Goal: Transaction & Acquisition: Purchase product/service

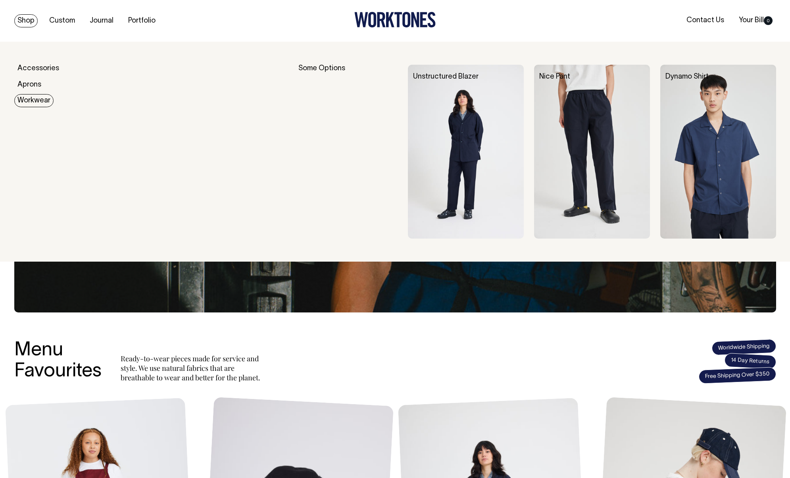
click at [30, 101] on link "Workwear" at bounding box center [33, 100] width 39 height 13
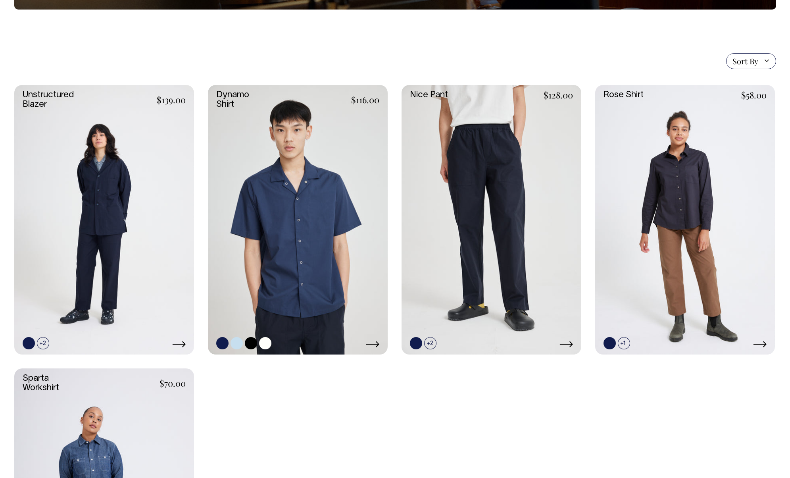
click at [299, 187] on link at bounding box center [298, 220] width 180 height 270
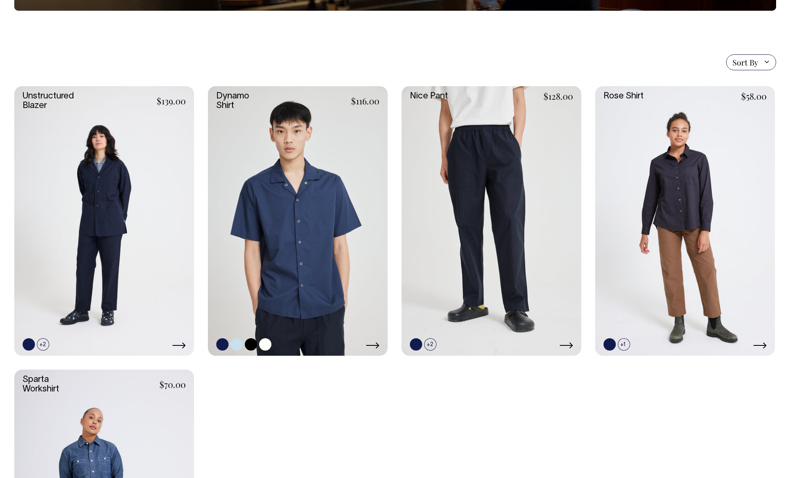
scroll to position [179, 0]
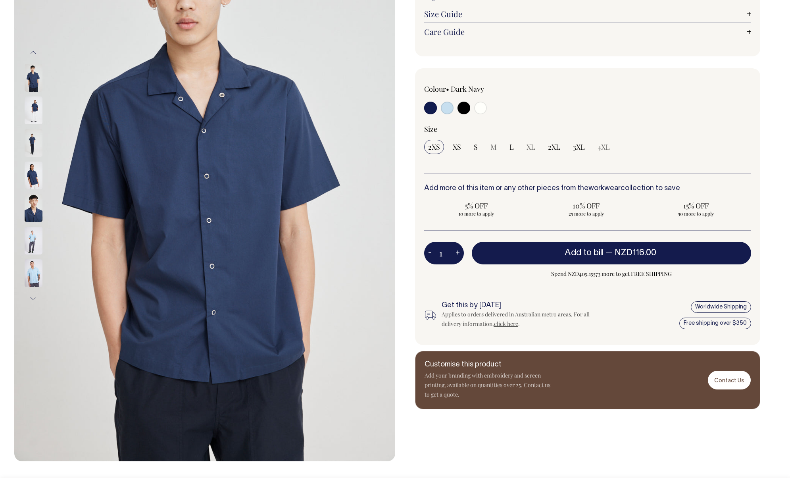
click at [462, 110] on input "radio" at bounding box center [464, 108] width 13 height 13
radio input "true"
select select "Black"
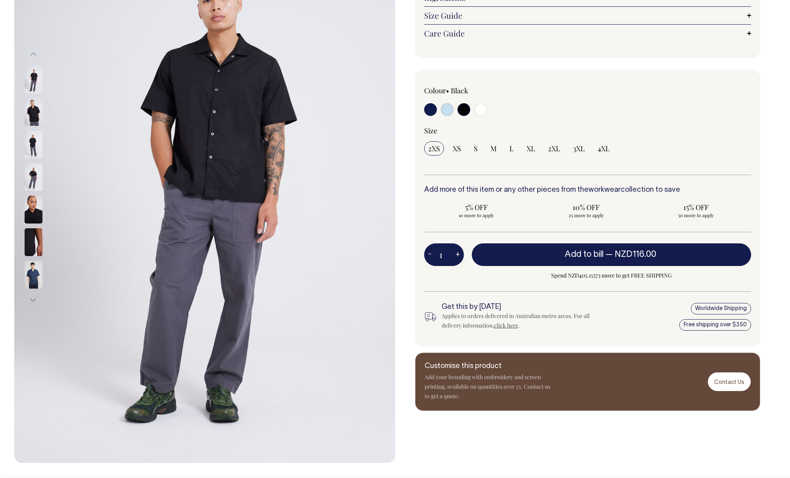
scroll to position [150, 0]
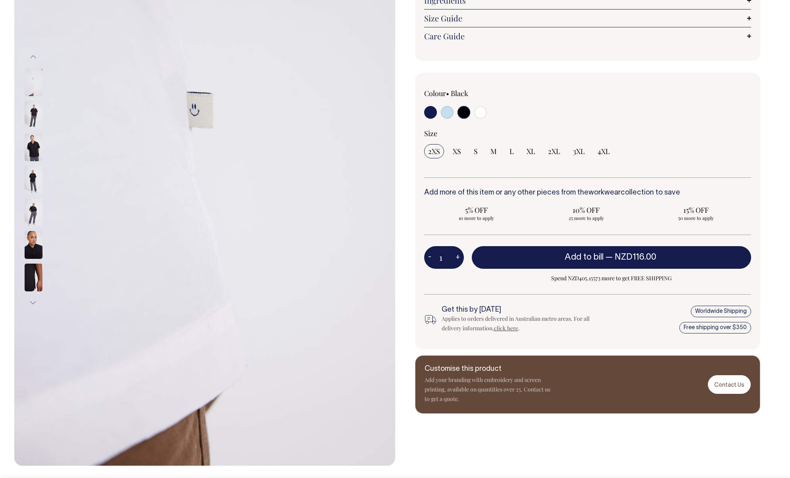
click at [463, 112] on input "radio" at bounding box center [464, 112] width 13 height 13
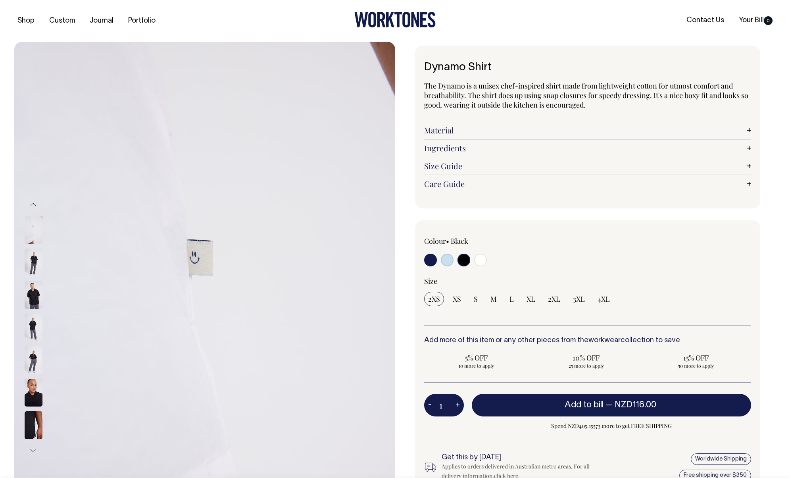
scroll to position [0, 0]
click at [461, 258] on input "radio" at bounding box center [464, 260] width 13 height 13
click at [462, 261] on input "radio" at bounding box center [464, 260] width 13 height 13
click at [443, 262] on input "radio" at bounding box center [447, 260] width 13 height 13
radio input "true"
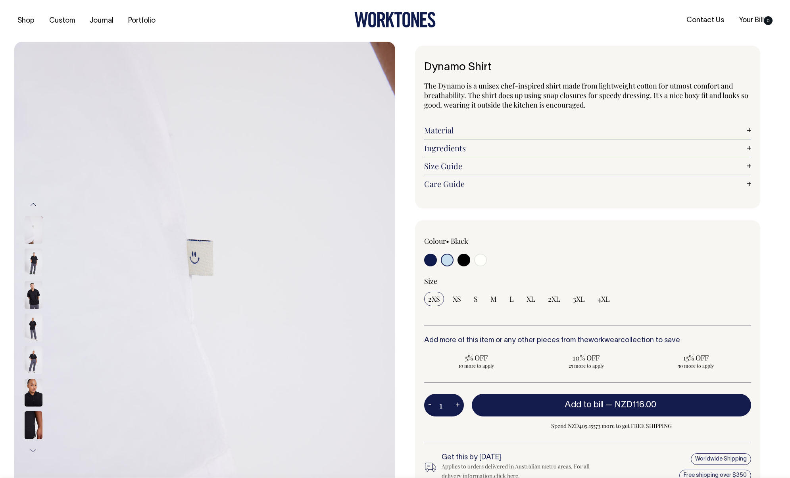
radio input "true"
select select "True Blue"
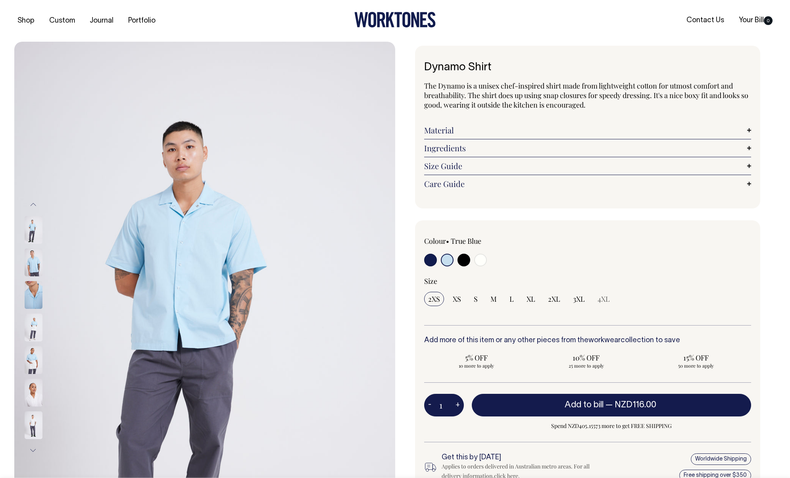
click at [463, 259] on input "radio" at bounding box center [464, 260] width 13 height 13
radio input "true"
select select "Black"
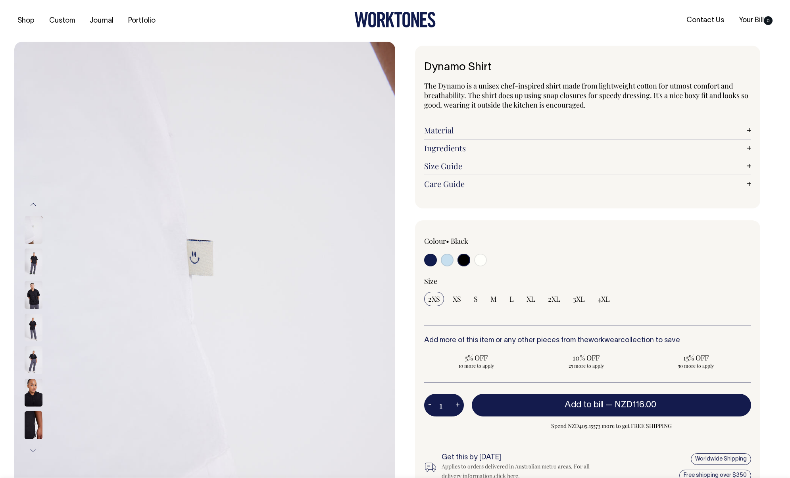
click at [464, 261] on input "radio" at bounding box center [464, 260] width 13 height 13
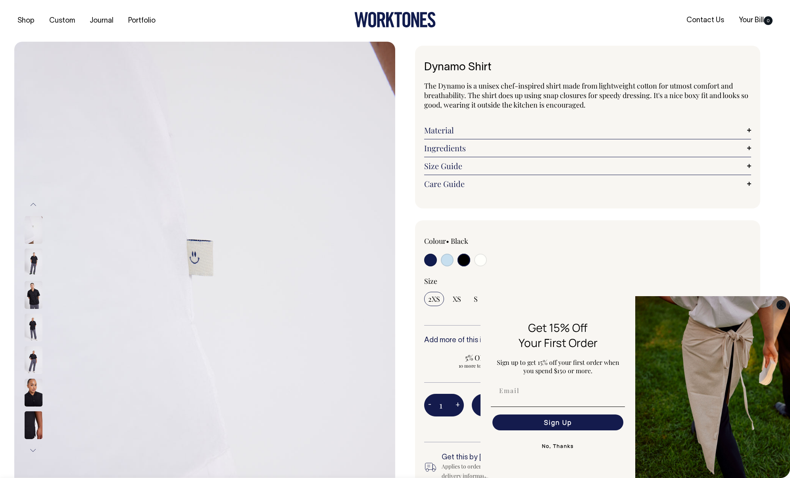
click at [783, 308] on circle "Close dialog" at bounding box center [781, 304] width 9 height 9
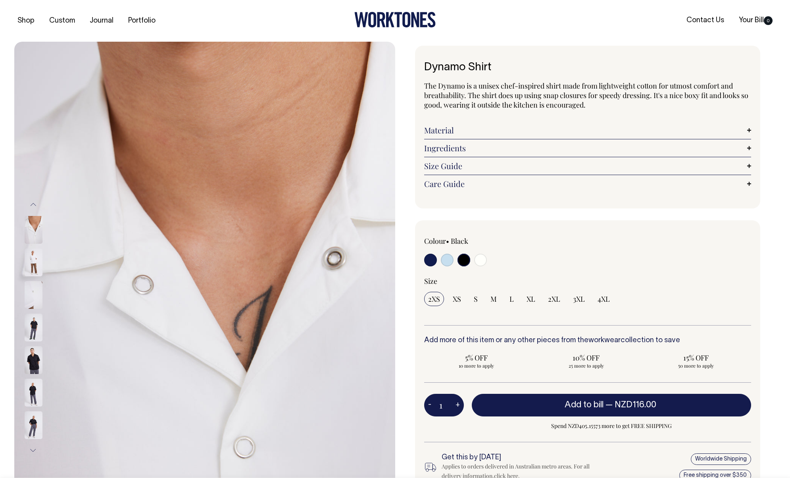
click at [37, 358] on img at bounding box center [34, 360] width 18 height 28
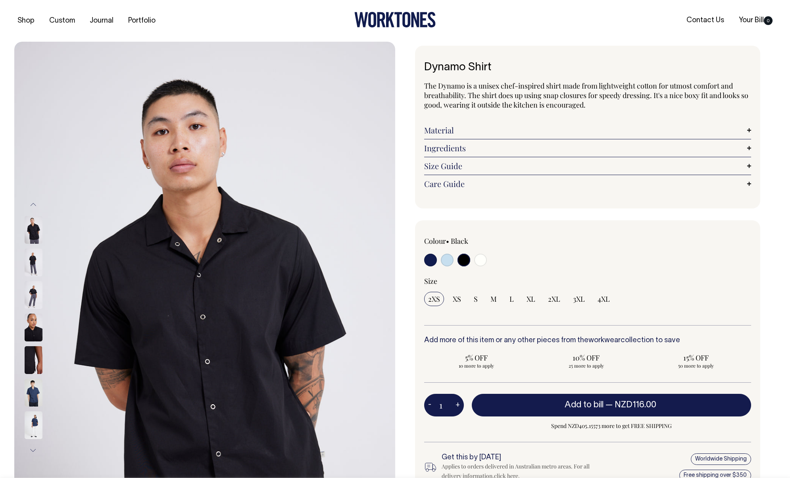
click at [33, 333] on img at bounding box center [34, 328] width 18 height 28
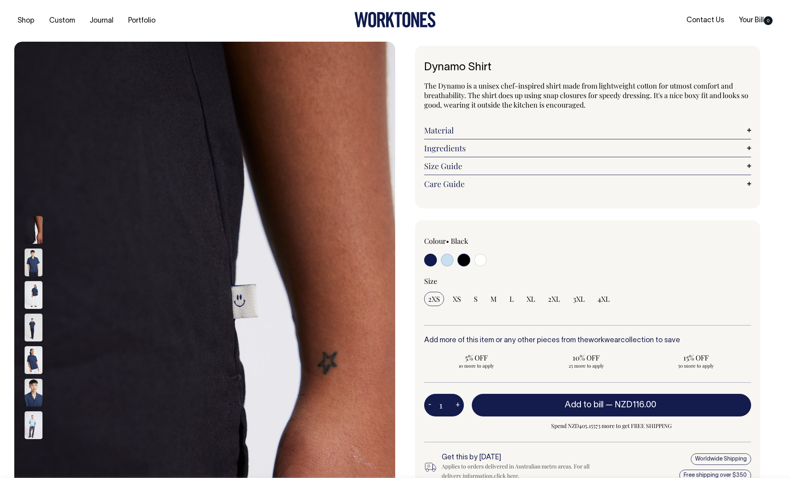
click at [31, 236] on img at bounding box center [34, 230] width 18 height 28
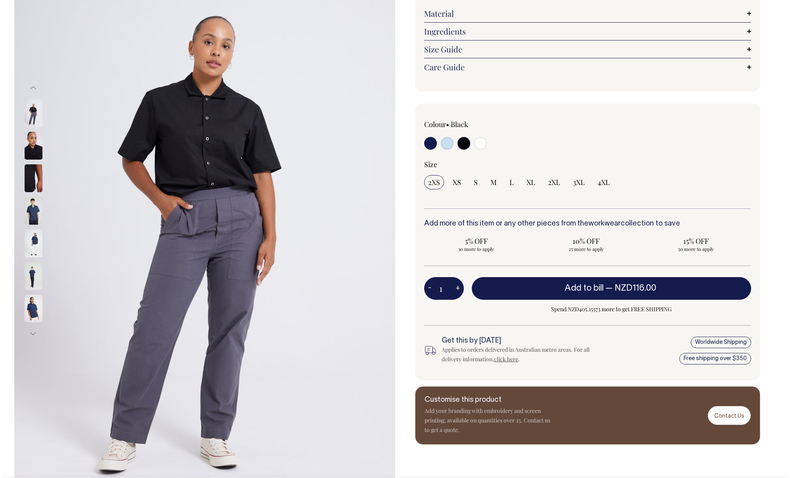
scroll to position [117, 0]
click at [40, 177] on img at bounding box center [34, 178] width 18 height 28
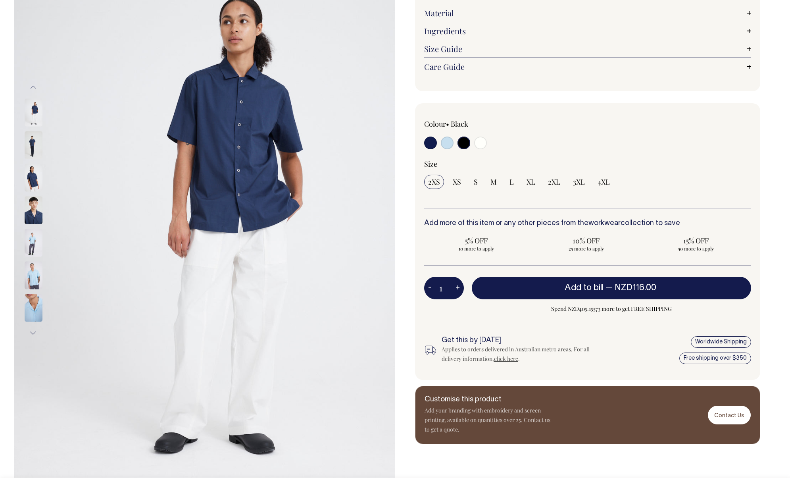
click at [33, 332] on button "Next" at bounding box center [33, 333] width 12 height 18
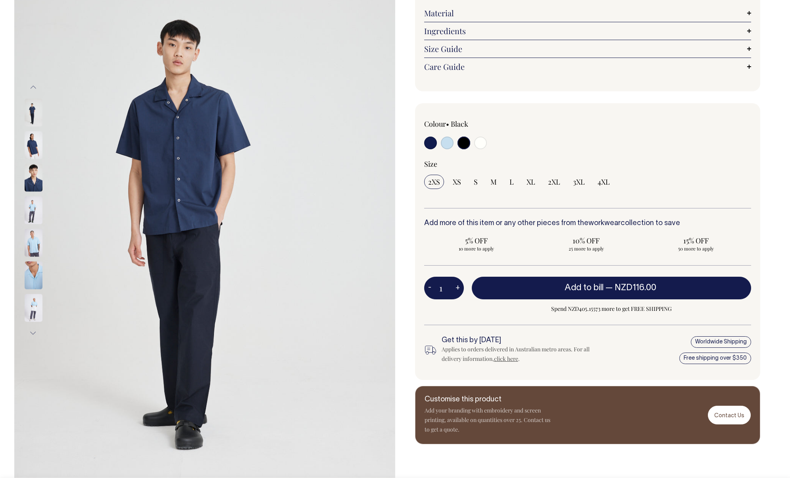
click at [33, 332] on button "Next" at bounding box center [33, 333] width 12 height 18
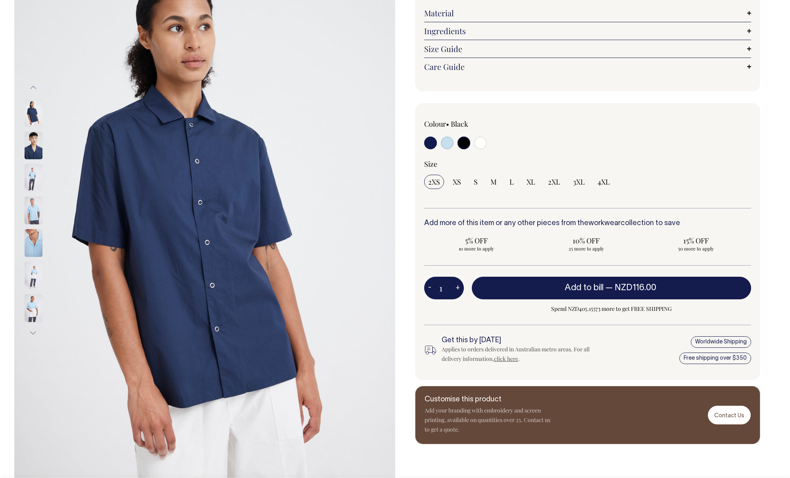
click at [33, 332] on button "Next" at bounding box center [33, 333] width 12 height 18
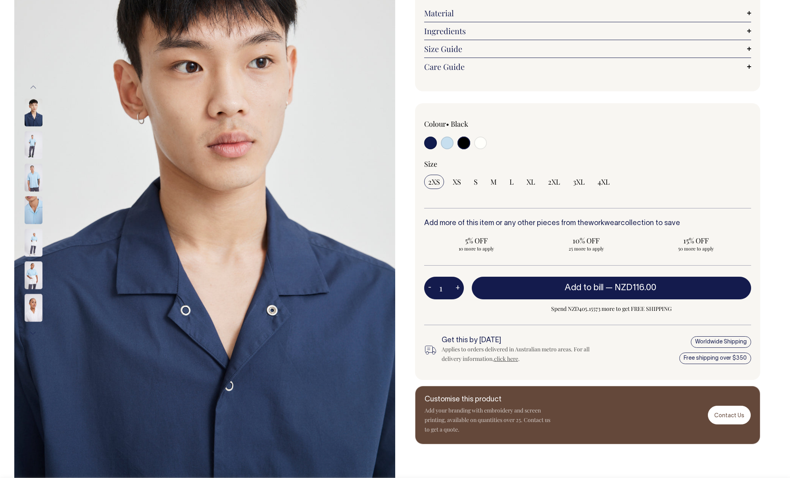
click at [33, 332] on button "Next" at bounding box center [33, 333] width 12 height 18
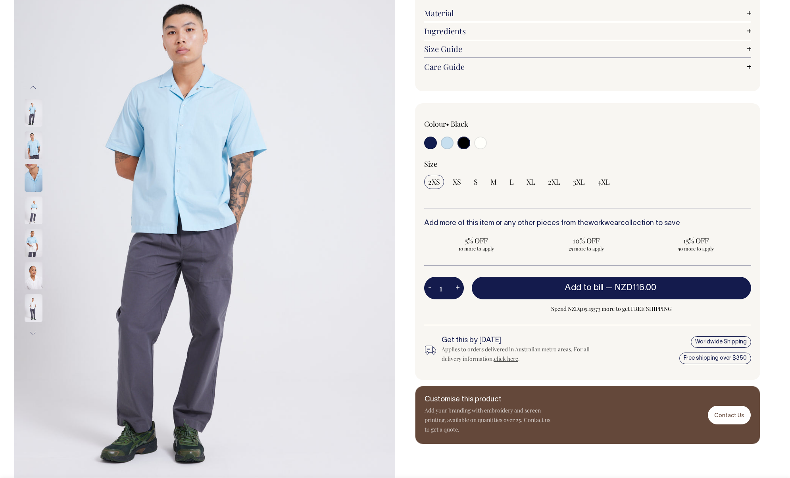
click at [33, 332] on button "Next" at bounding box center [33, 333] width 12 height 18
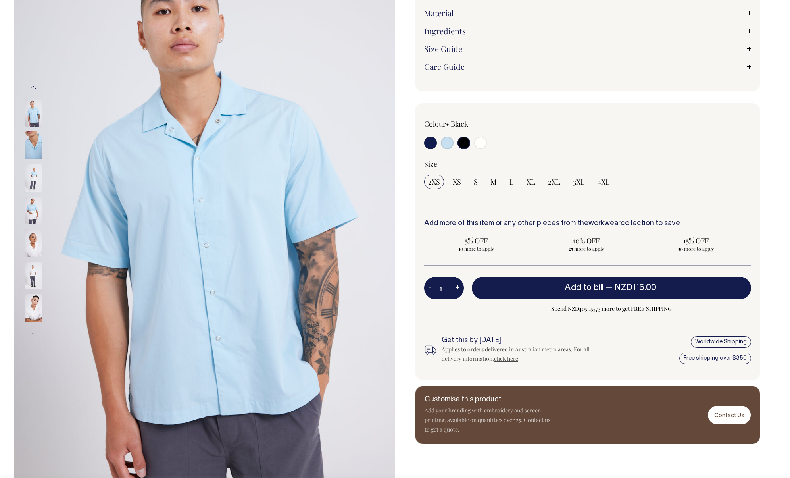
click at [33, 332] on button "Next" at bounding box center [33, 333] width 12 height 18
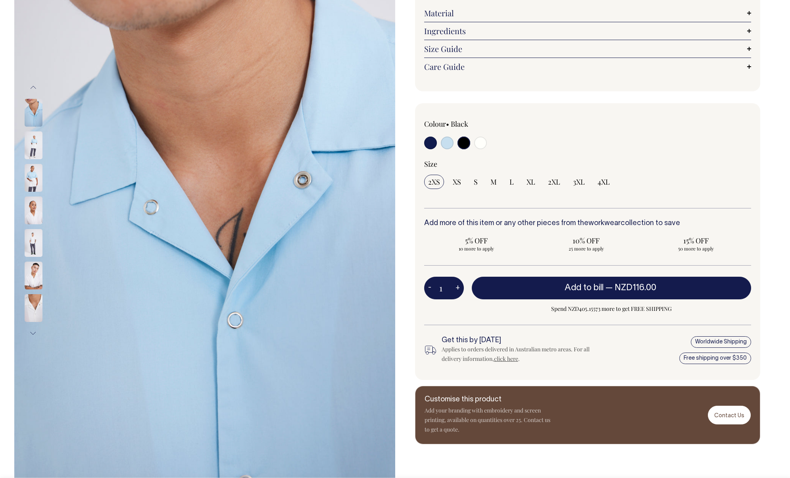
click at [33, 332] on button "Next" at bounding box center [33, 333] width 12 height 18
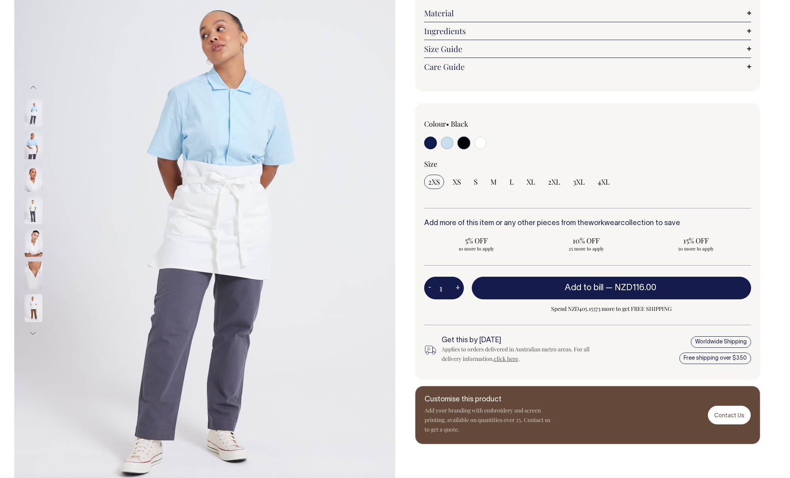
click at [33, 331] on button "Next" at bounding box center [33, 333] width 12 height 18
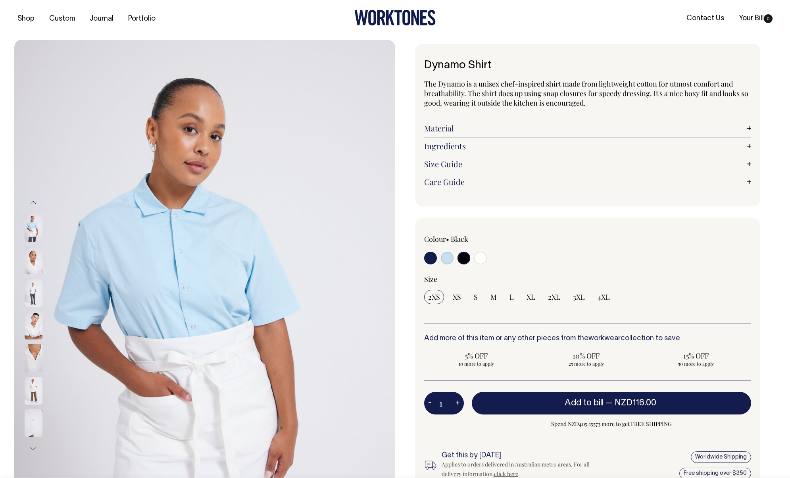
scroll to position [1, 0]
